Goal: Information Seeking & Learning: Find specific page/section

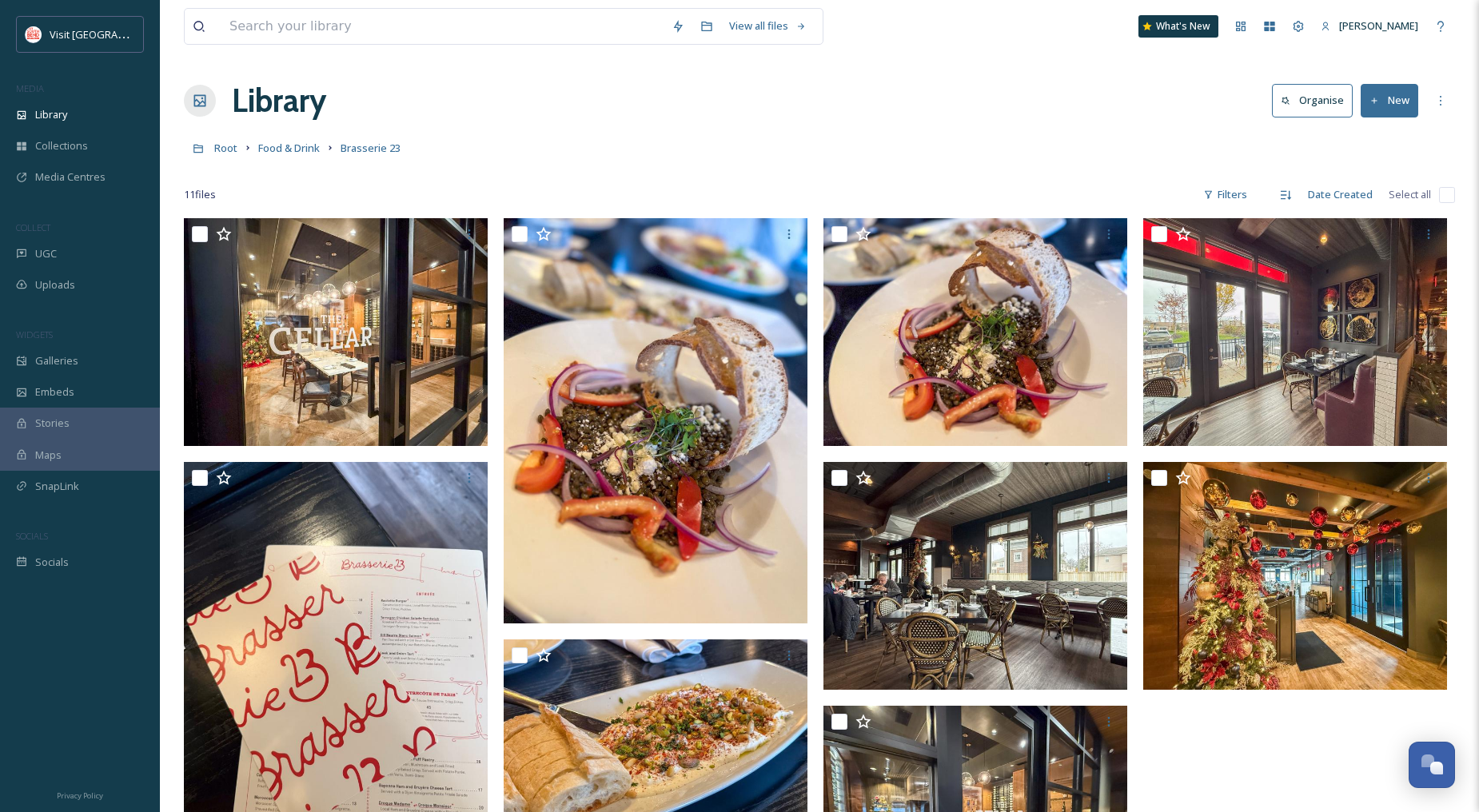
click at [392, 30] on input at bounding box center [442, 26] width 442 height 35
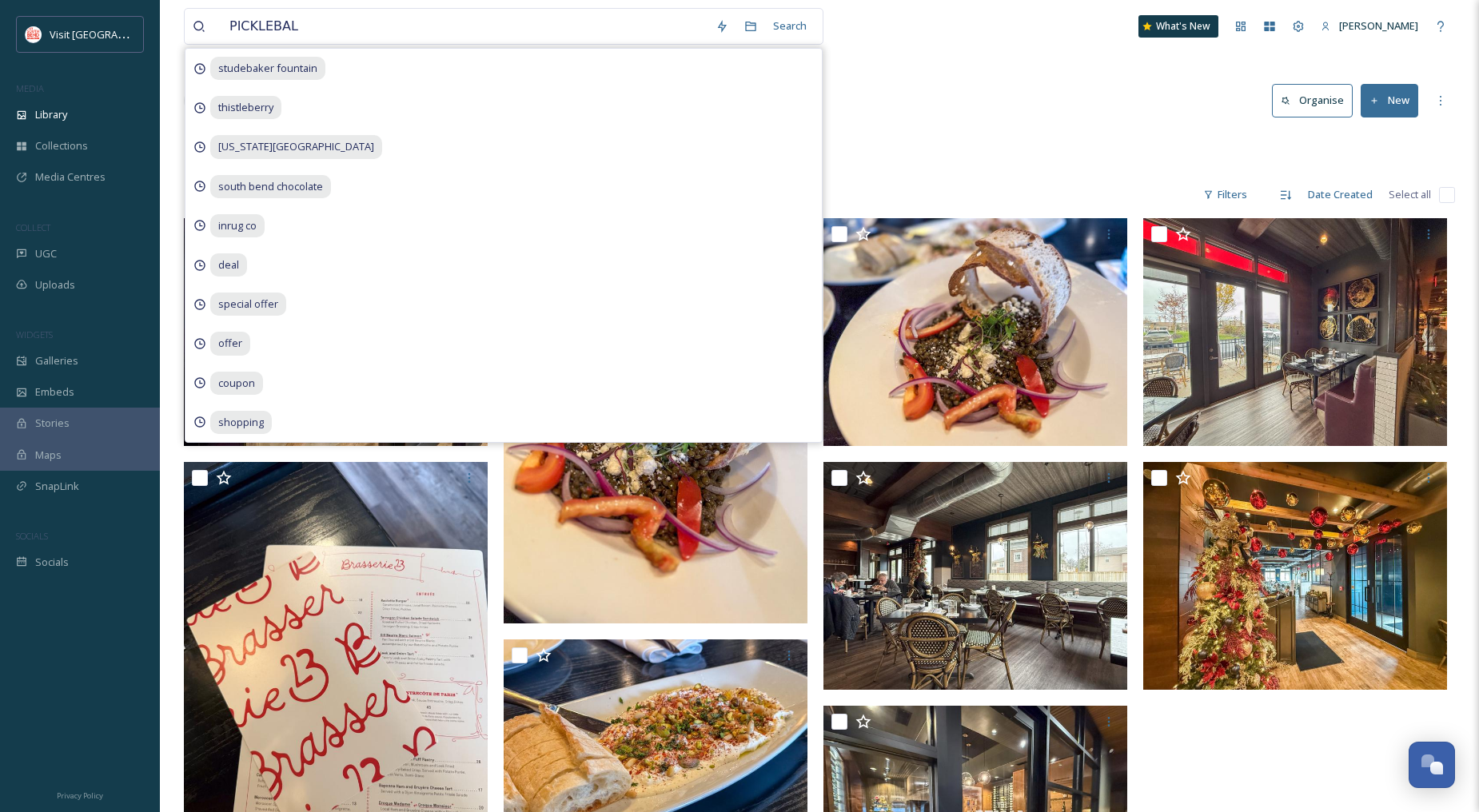
type input "PICKLEBALL"
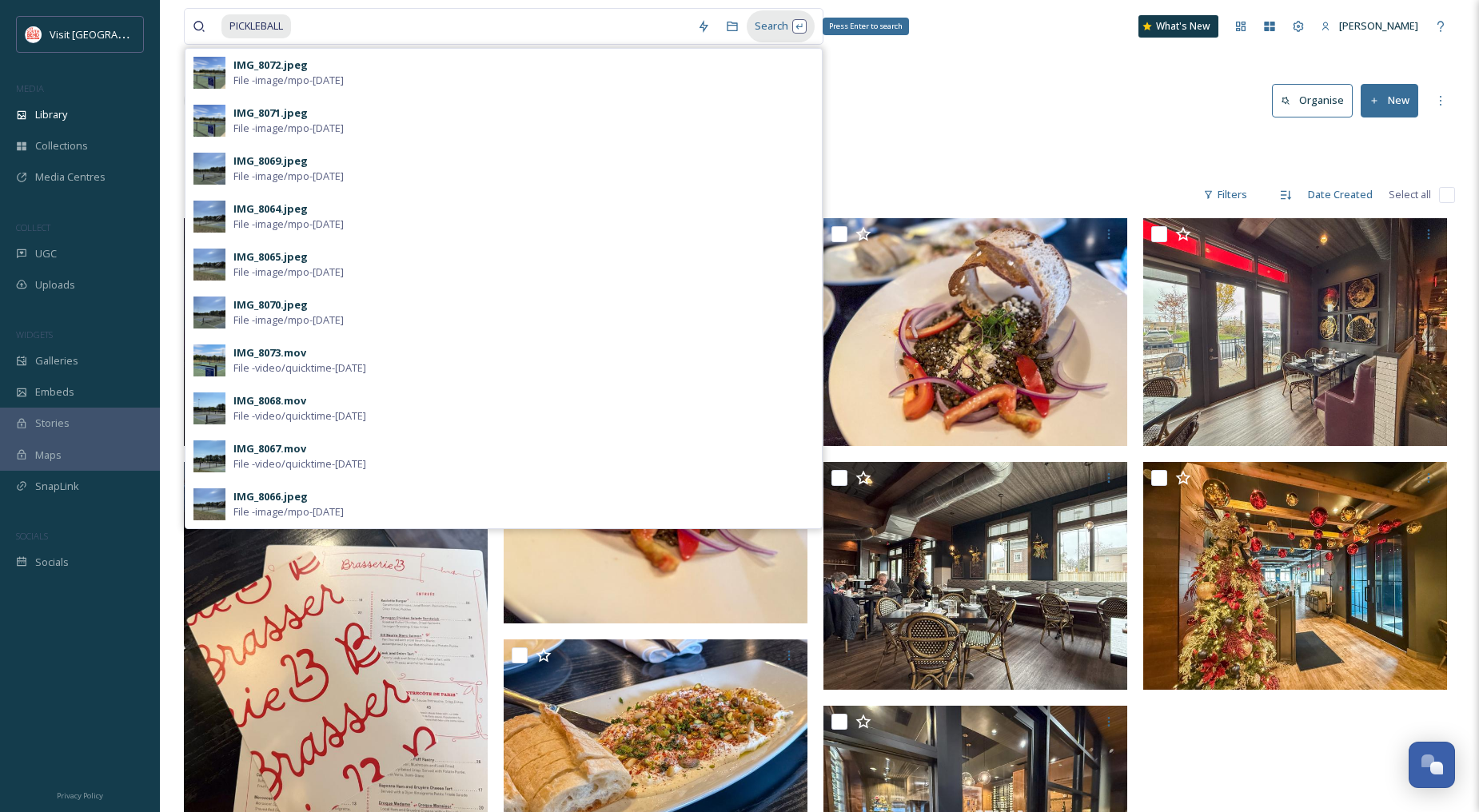
click at [786, 22] on div "Search Press Enter to search" at bounding box center [781, 26] width 68 height 31
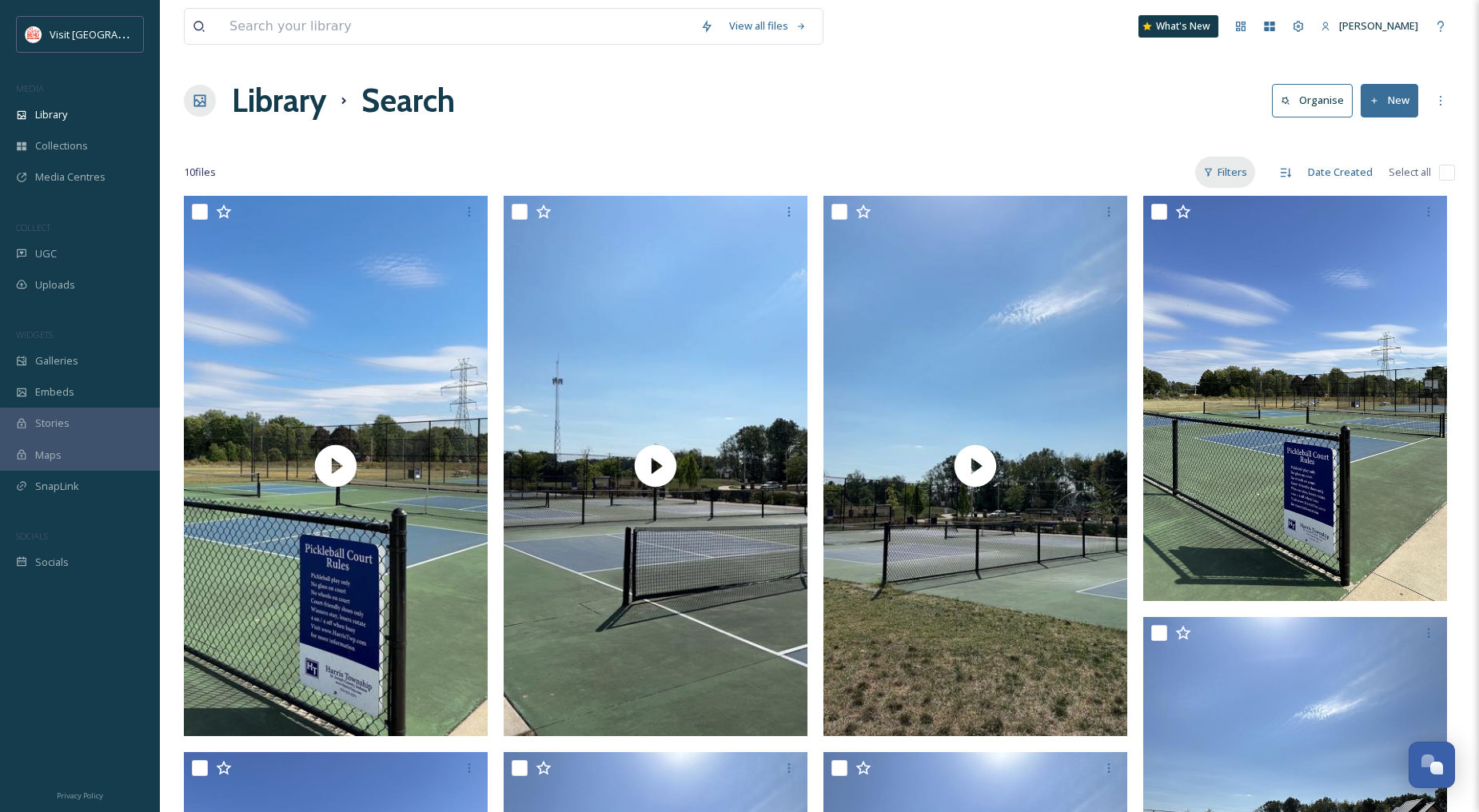
click at [1235, 169] on div "Filters" at bounding box center [1225, 172] width 60 height 31
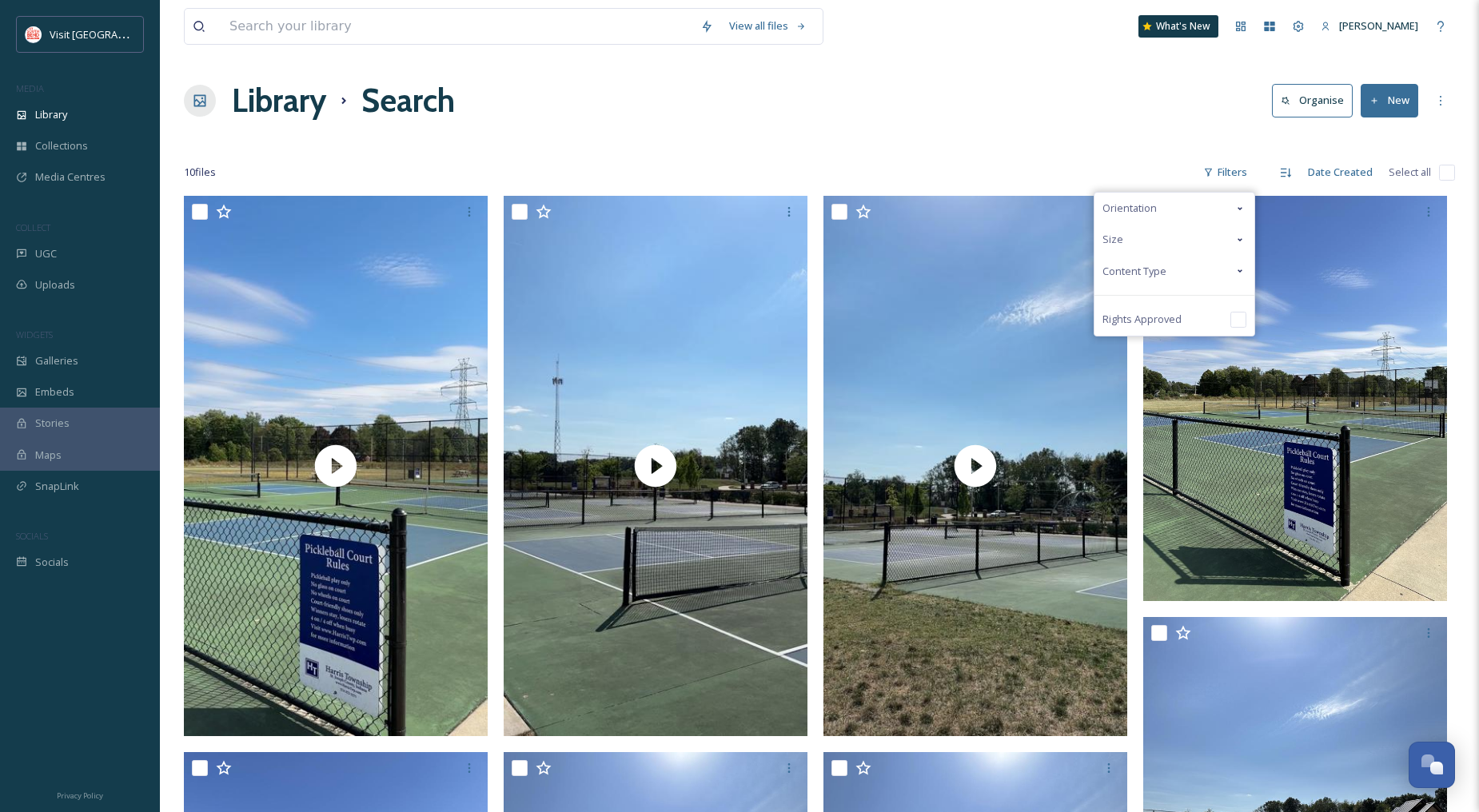
click at [1146, 267] on span "Content Type" at bounding box center [1135, 271] width 64 height 15
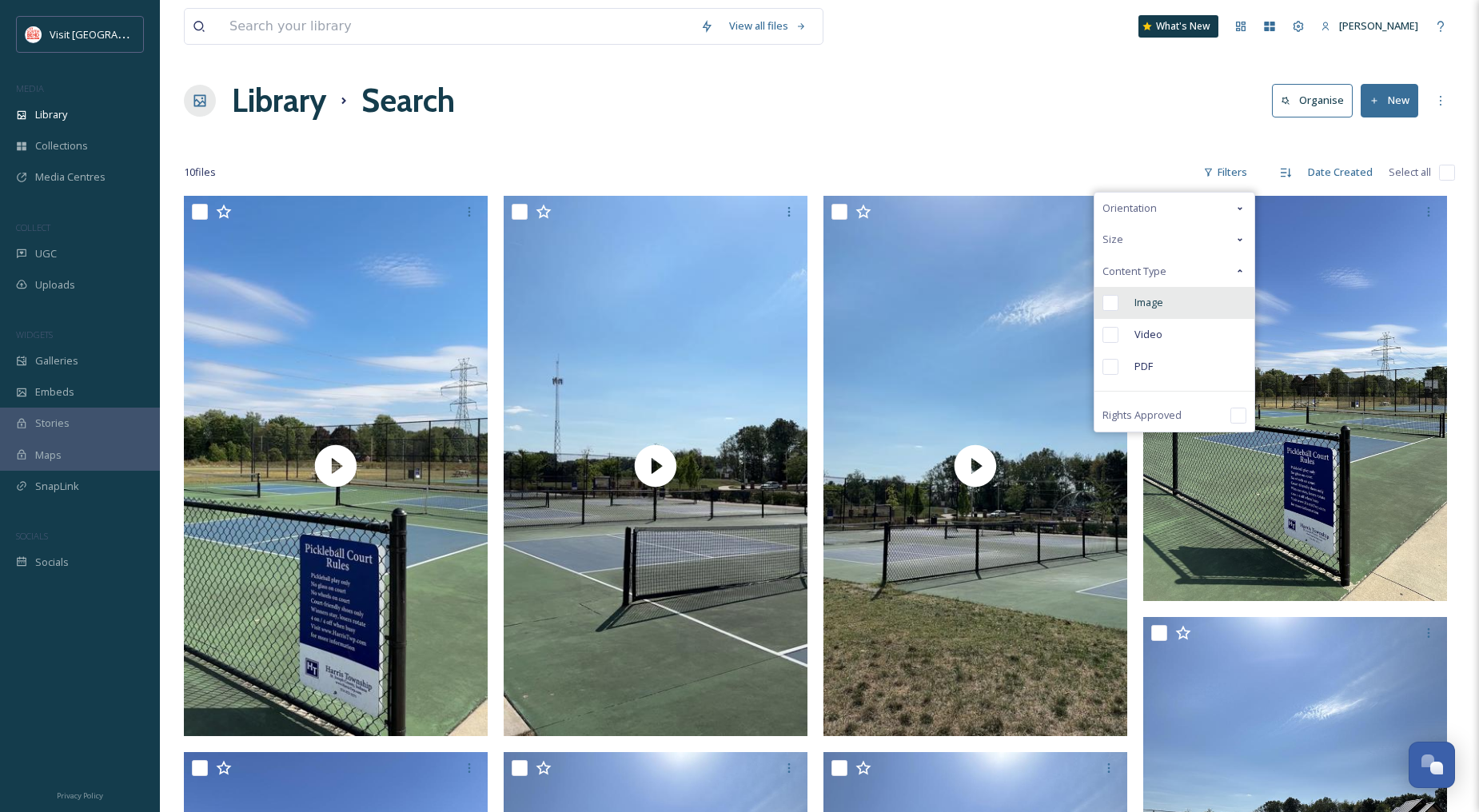
click at [1141, 296] on span "Image" at bounding box center [1149, 302] width 29 height 15
